Goal: Information Seeking & Learning: Learn about a topic

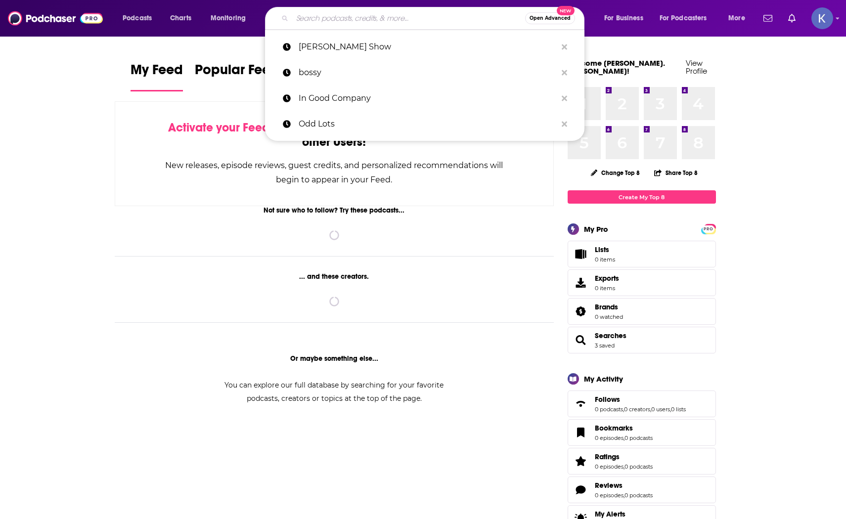
click at [374, 18] on input "Search podcasts, credits, & more..." at bounding box center [408, 18] width 233 height 16
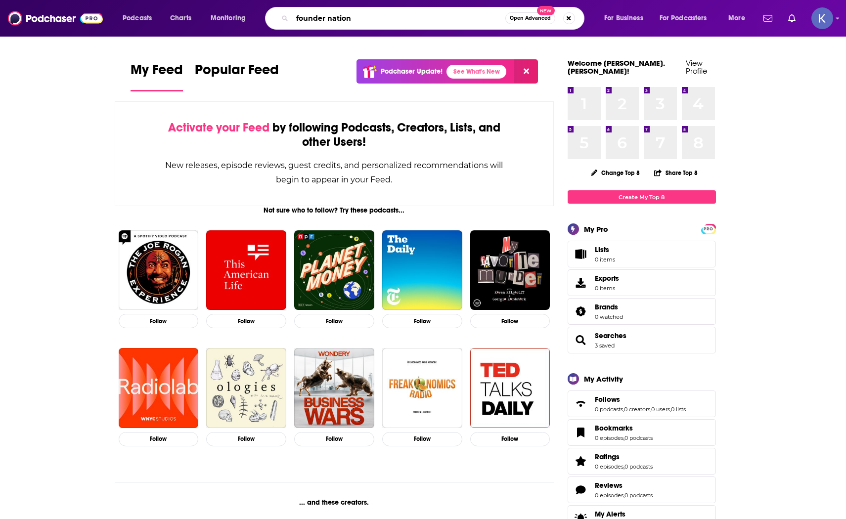
type input "founder nation"
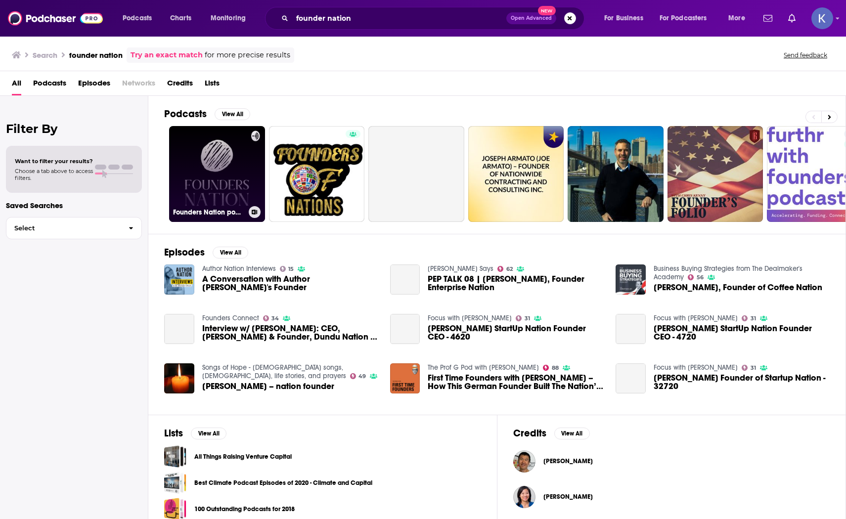
click at [211, 186] on link "Founders Nation podcast" at bounding box center [217, 174] width 96 height 96
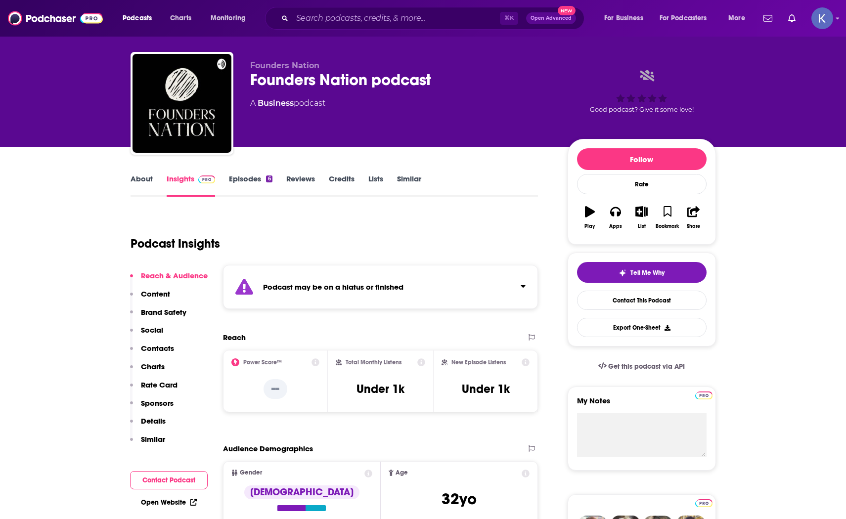
scroll to position [5, 0]
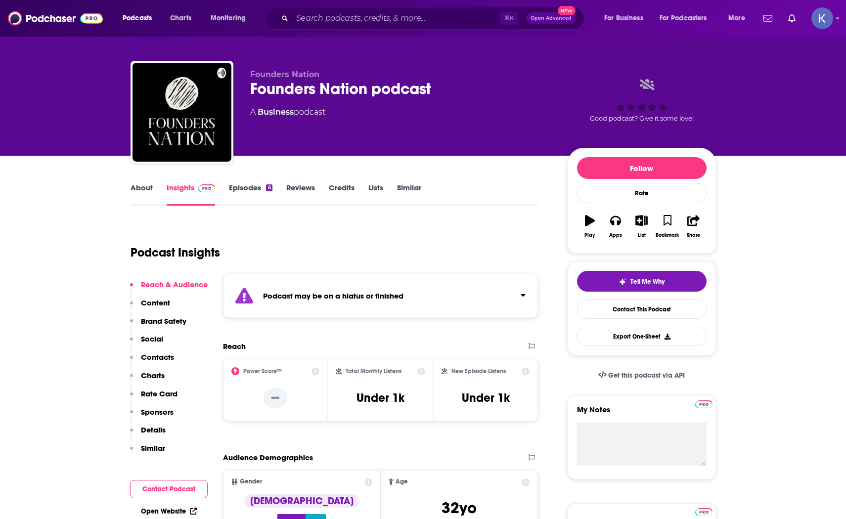
click at [260, 191] on link "Episodes 6" at bounding box center [250, 194] width 43 height 23
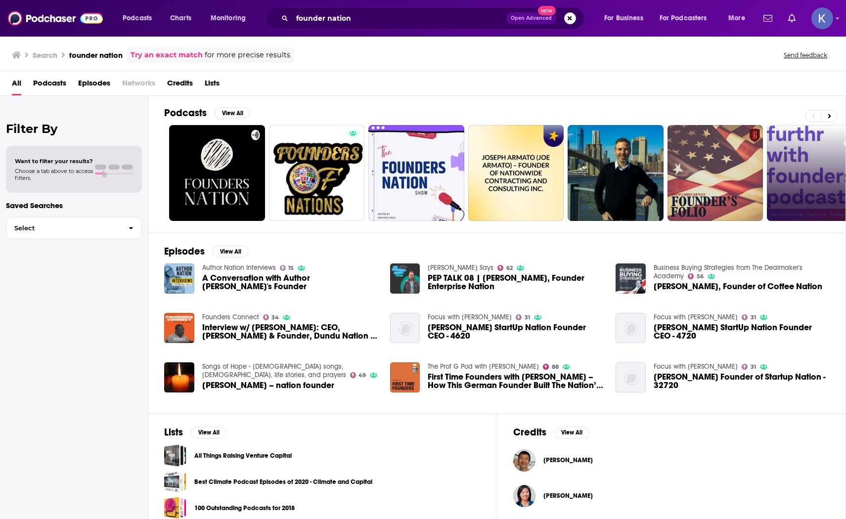
scroll to position [4, 0]
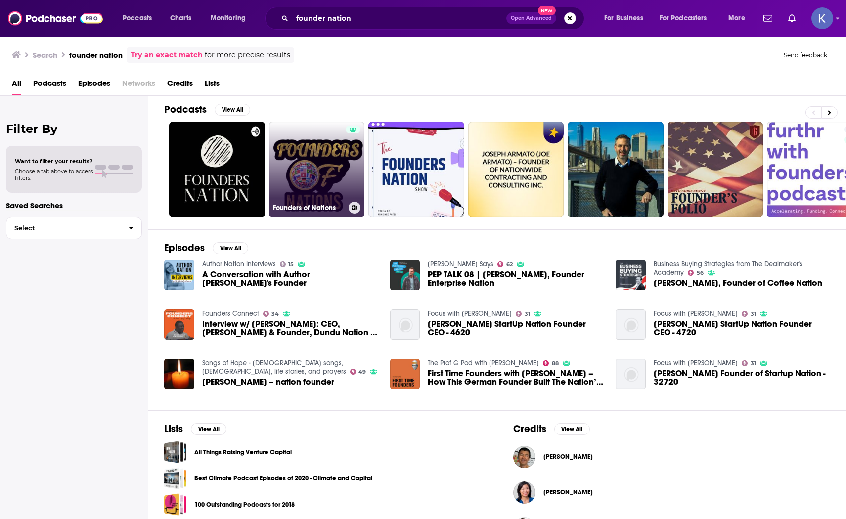
click at [303, 171] on link "Founders of Nations" at bounding box center [317, 170] width 96 height 96
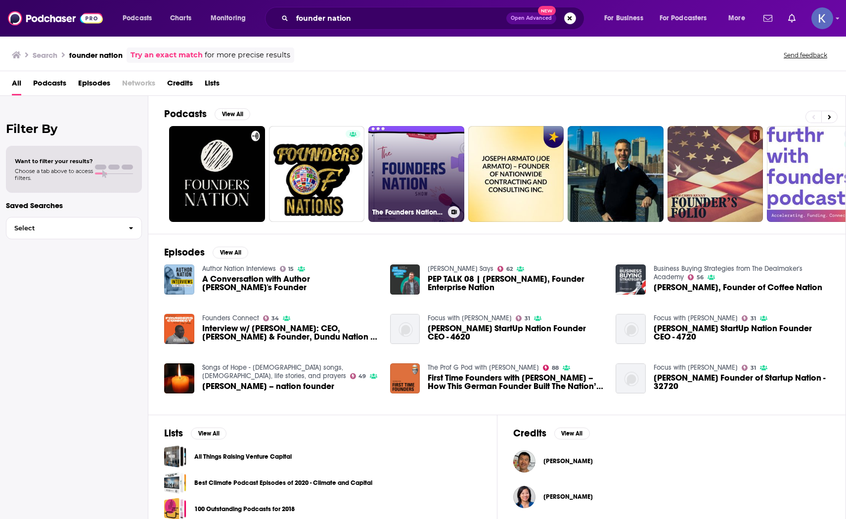
click at [431, 165] on link "The Founders Nation Show" at bounding box center [416, 174] width 96 height 96
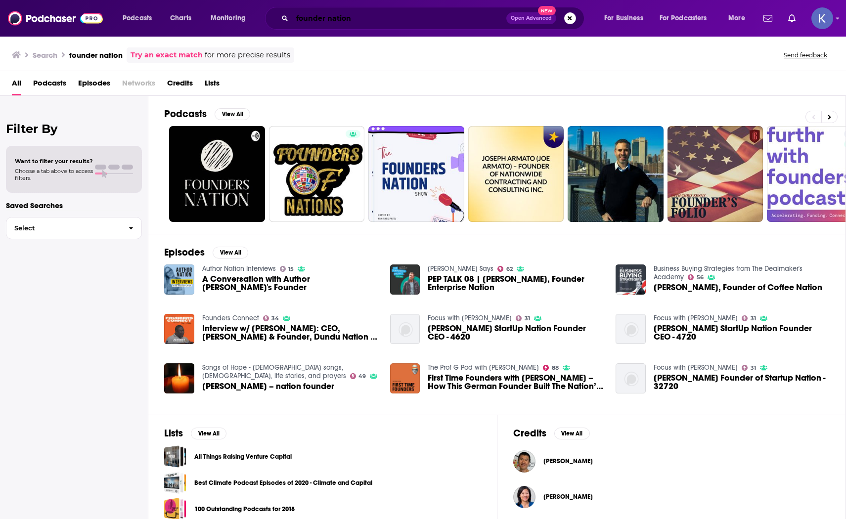
click at [336, 20] on input "founder nation" at bounding box center [399, 18] width 214 height 16
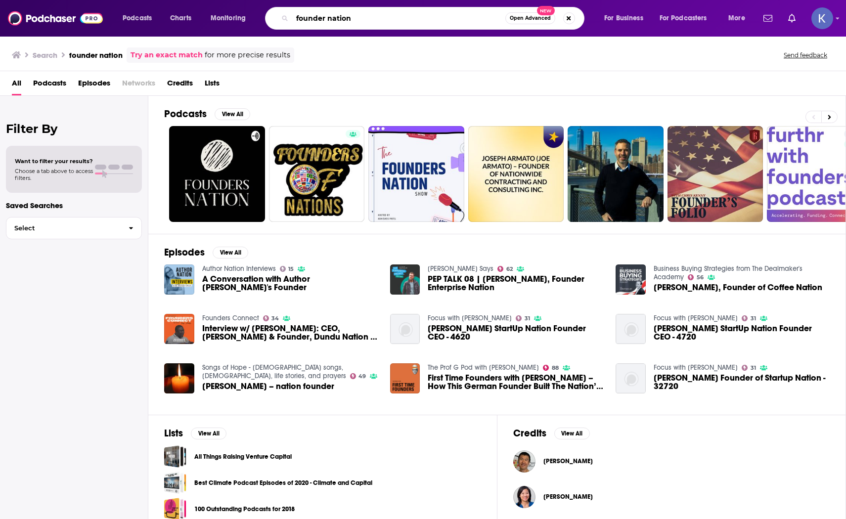
click at [336, 20] on input "founder nation" at bounding box center [398, 18] width 213 height 16
type input "startup nation"
